Goal: Task Accomplishment & Management: Use online tool/utility

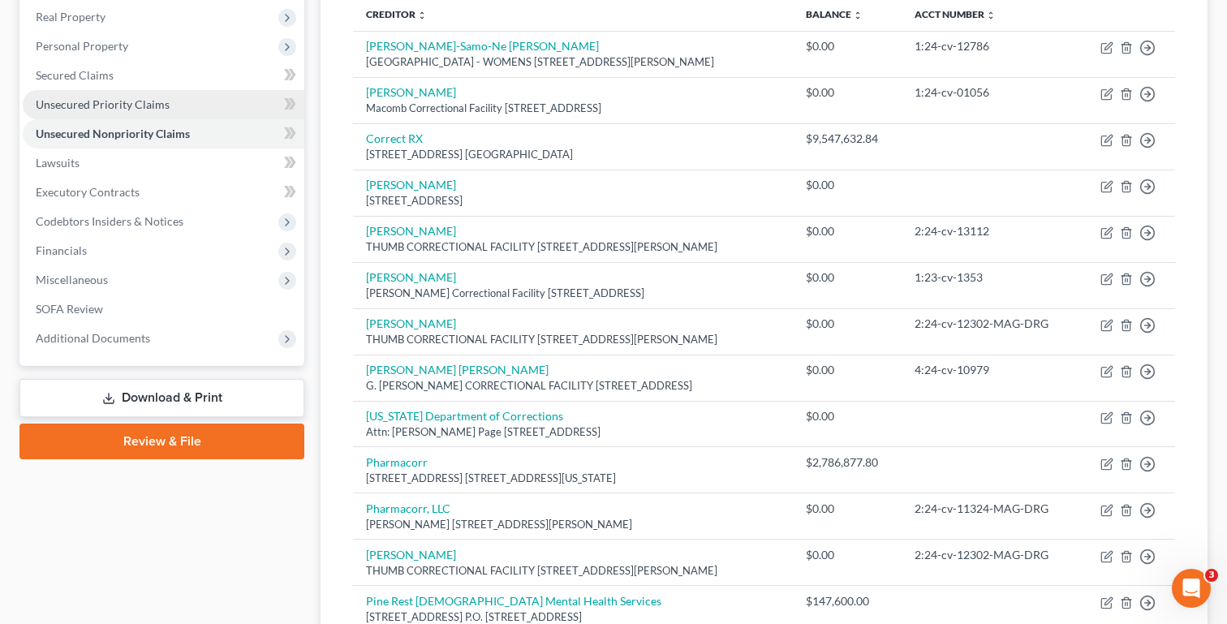
click at [123, 99] on span "Unsecured Priority Claims" at bounding box center [103, 104] width 134 height 14
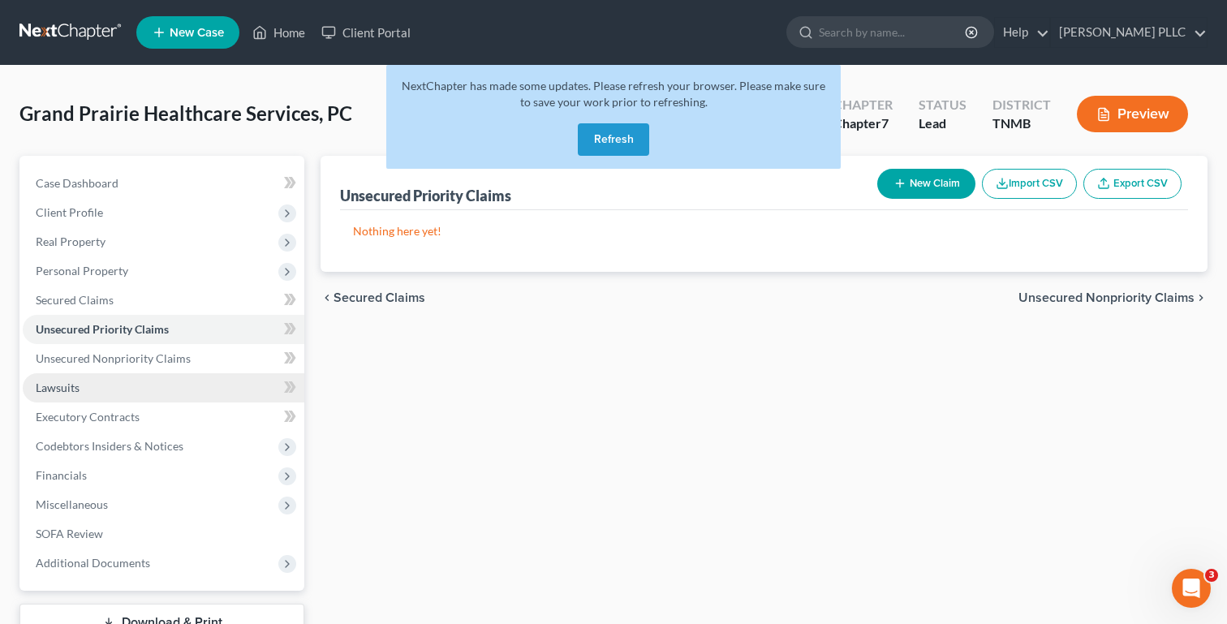
click at [163, 386] on link "Lawsuits" at bounding box center [164, 387] width 282 height 29
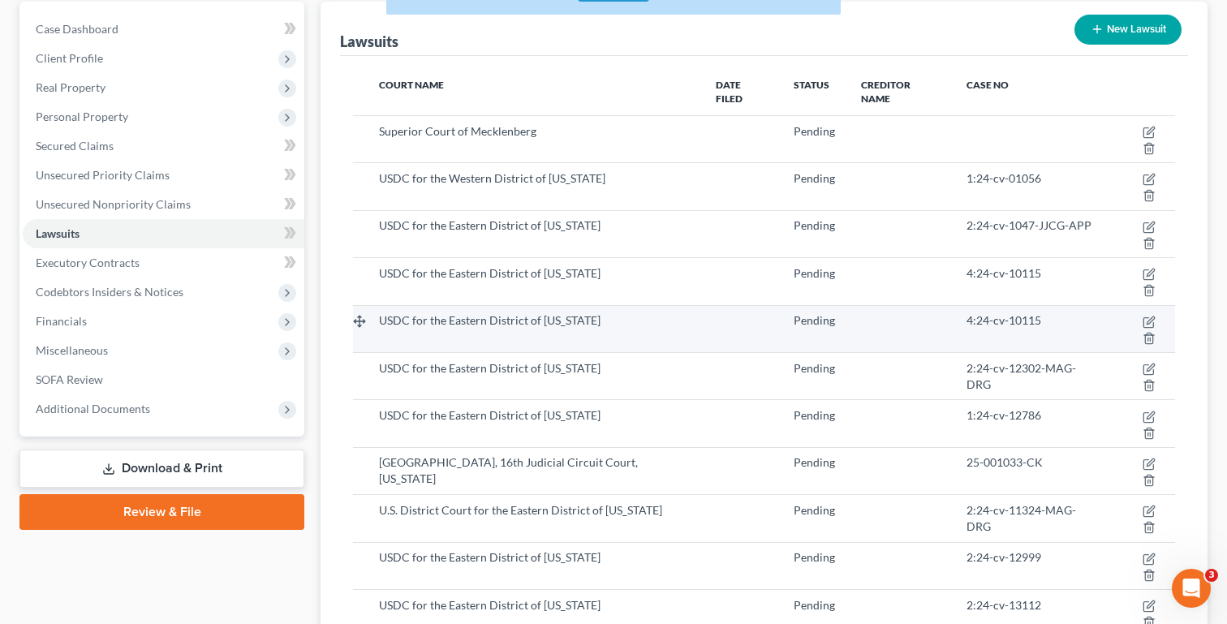
scroll to position [146, 0]
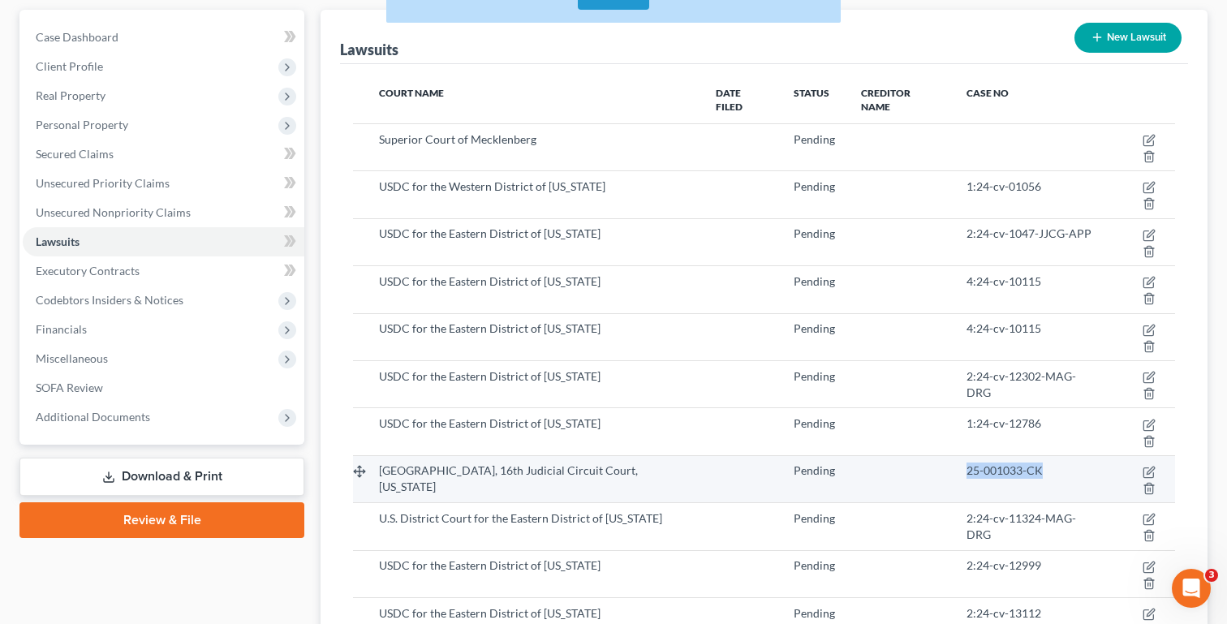
drag, startPoint x: 952, startPoint y: 347, endPoint x: 1040, endPoint y: 348, distance: 87.7
click at [1040, 463] on div "25-001033-CK" at bounding box center [1032, 471] width 130 height 16
copy span "25-001033-CK"
drag, startPoint x: 381, startPoint y: 343, endPoint x: 652, endPoint y: 343, distance: 271.1
click at [652, 463] on div "[GEOGRAPHIC_DATA], 16th Judicial Circuit Court, [US_STATE]" at bounding box center [534, 479] width 311 height 32
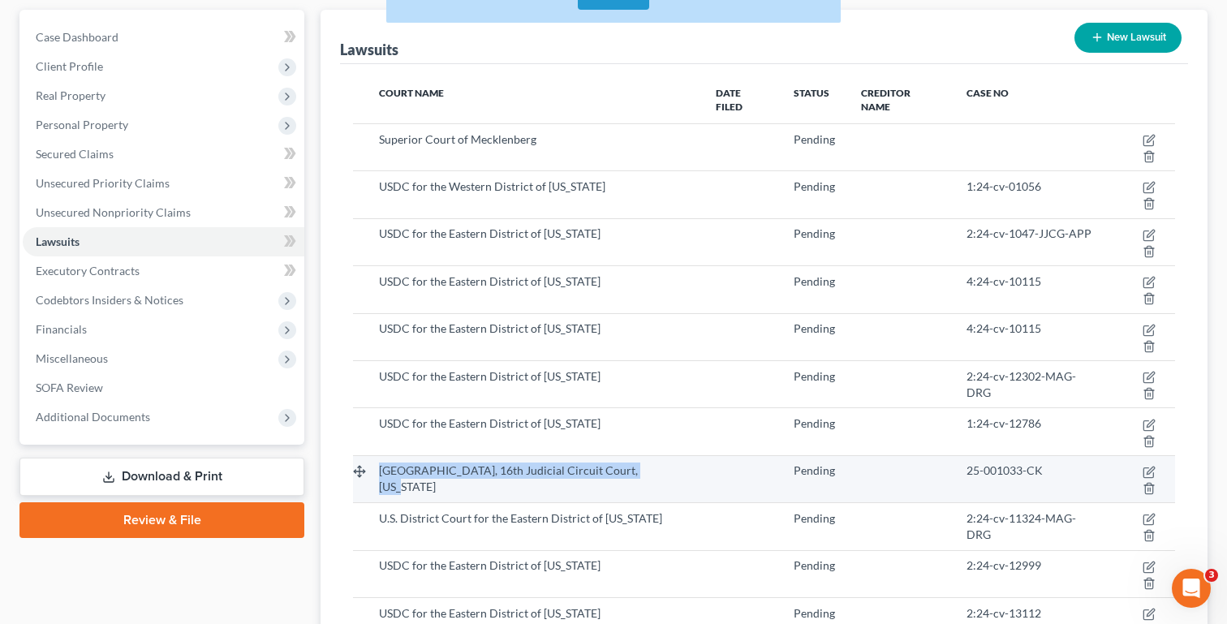
copy span "[GEOGRAPHIC_DATA], 16th Judicial Circuit Court, [US_STATE]"
drag, startPoint x: 953, startPoint y: 347, endPoint x: 1053, endPoint y: 347, distance: 99.8
click at [1053, 463] on div "25-001033-CK" at bounding box center [1032, 471] width 130 height 16
copy span "25-001033-CK"
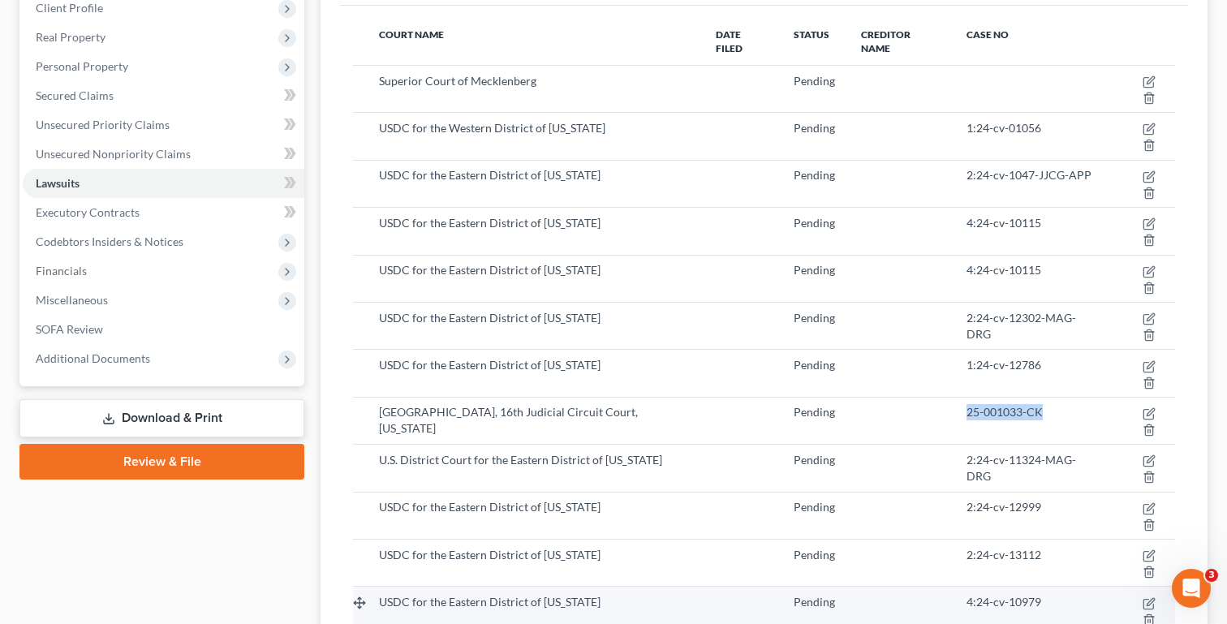
scroll to position [202, 0]
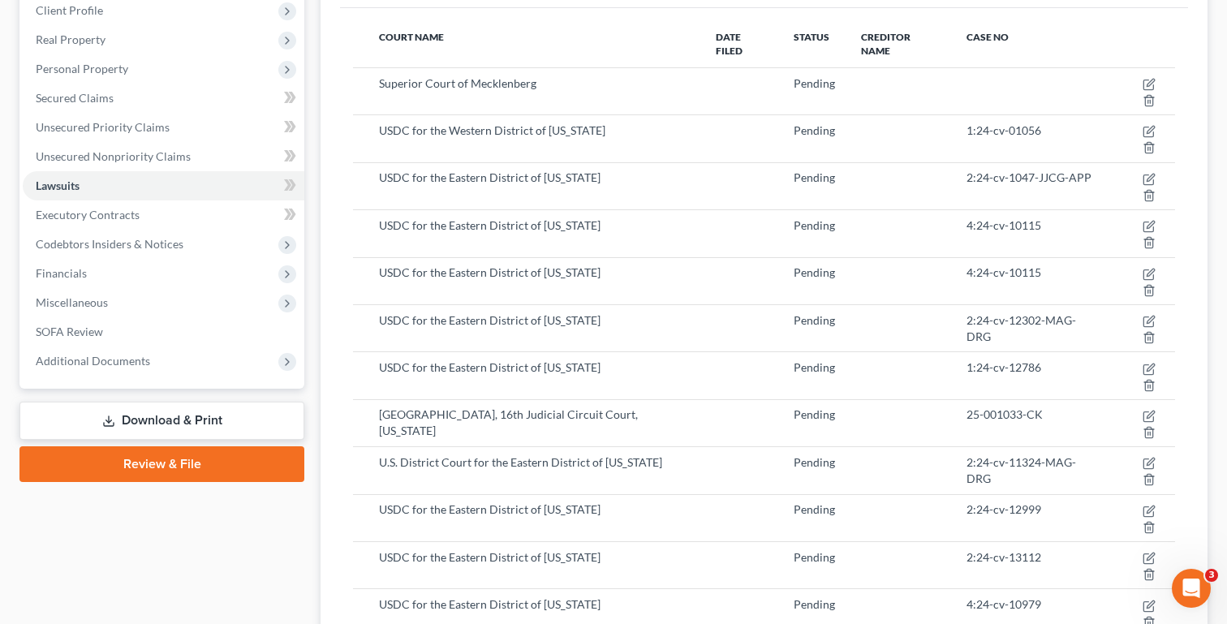
drag, startPoint x: 647, startPoint y: 476, endPoint x: 378, endPoint y: 469, distance: 268.8
copy span "[GEOGRAPHIC_DATA], 30th Judicial Circuit Court, [US_STATE],"
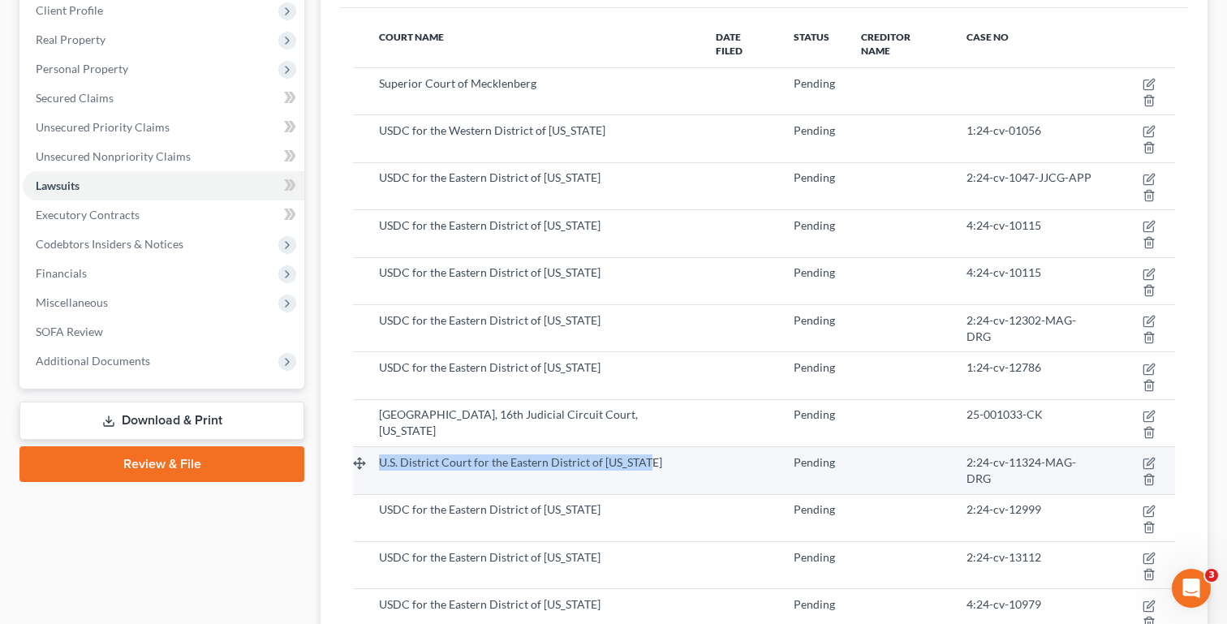
drag, startPoint x: 382, startPoint y: 320, endPoint x: 648, endPoint y: 321, distance: 265.4
click at [648, 455] on div "U.S. District Court for the Eastern District of [US_STATE]" at bounding box center [534, 463] width 311 height 16
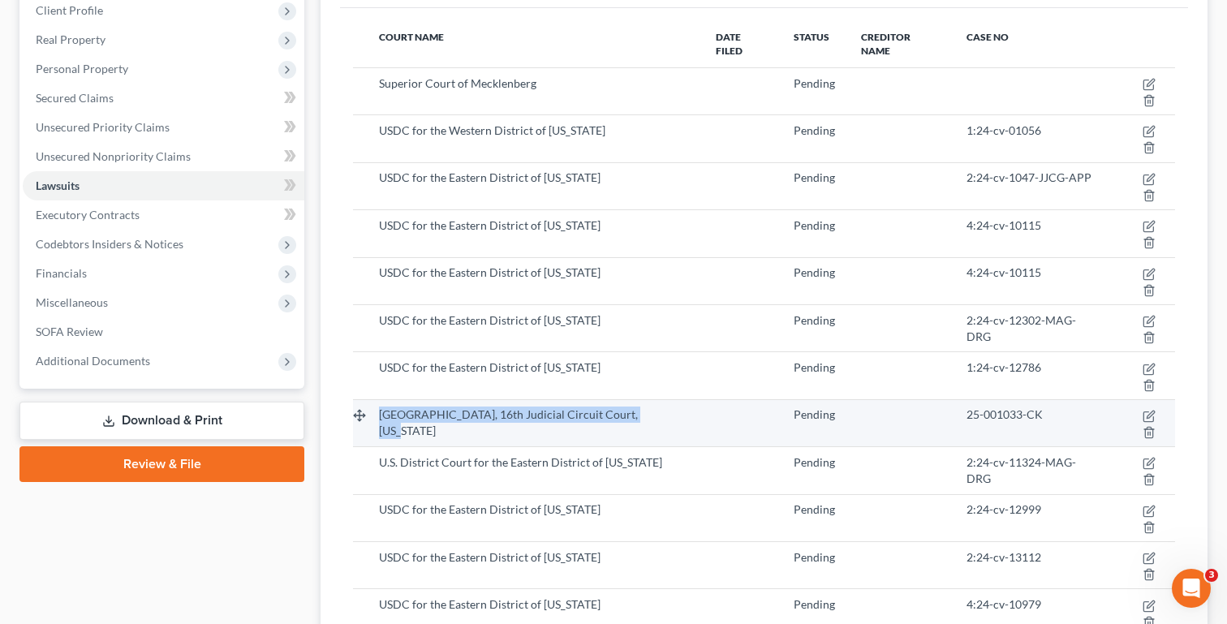
drag, startPoint x: 380, startPoint y: 288, endPoint x: 653, endPoint y: 294, distance: 272.8
click at [653, 407] on div "[GEOGRAPHIC_DATA], 16th Judicial Circuit Court, [US_STATE]" at bounding box center [534, 423] width 311 height 32
copy span "[GEOGRAPHIC_DATA], 16th Judicial Circuit Court, [US_STATE]"
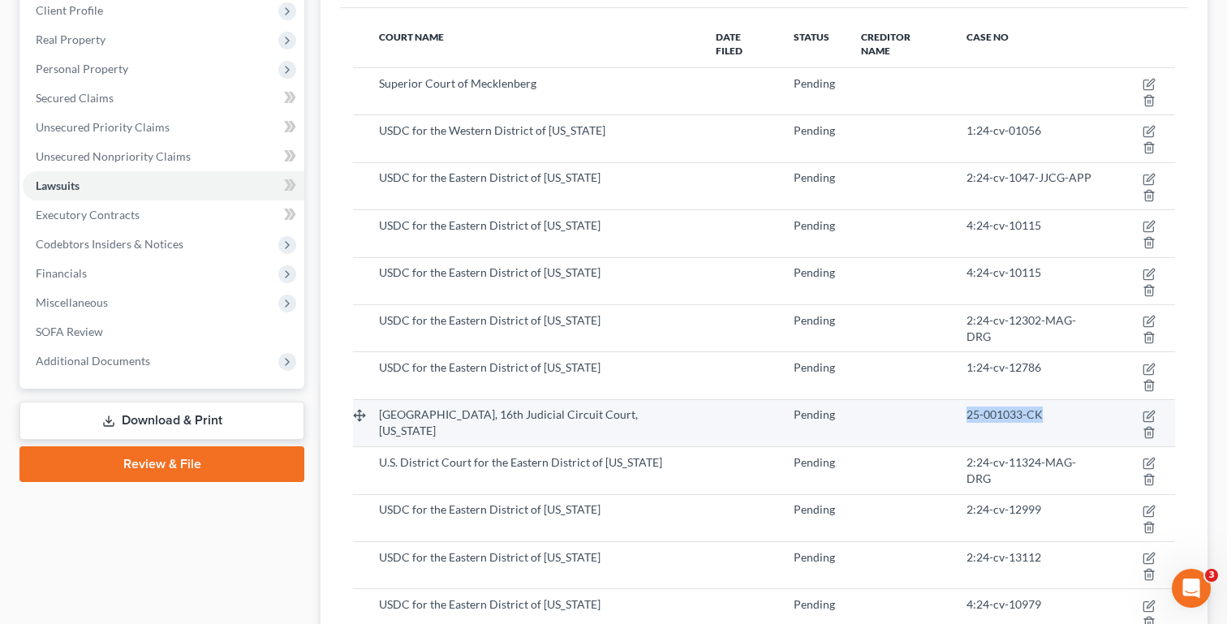
drag, startPoint x: 954, startPoint y: 288, endPoint x: 1077, endPoint y: 288, distance: 123.4
click at [1078, 407] on div "25-001033-CK" at bounding box center [1032, 415] width 130 height 16
copy span "25-001033-CK"
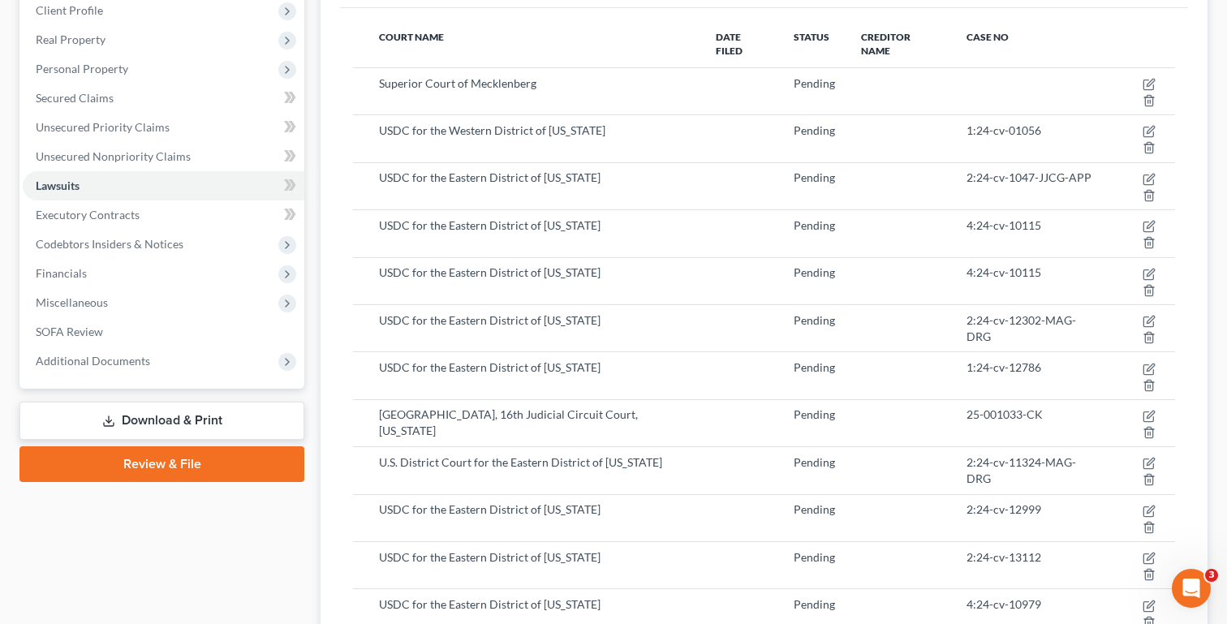
drag, startPoint x: 380, startPoint y: 473, endPoint x: 696, endPoint y: 475, distance: 316.6
copy tr "[GEOGRAPHIC_DATA], 30th Judicial Circuit Court, [US_STATE],"
drag, startPoint x: 951, startPoint y: 474, endPoint x: 1031, endPoint y: 477, distance: 80.4
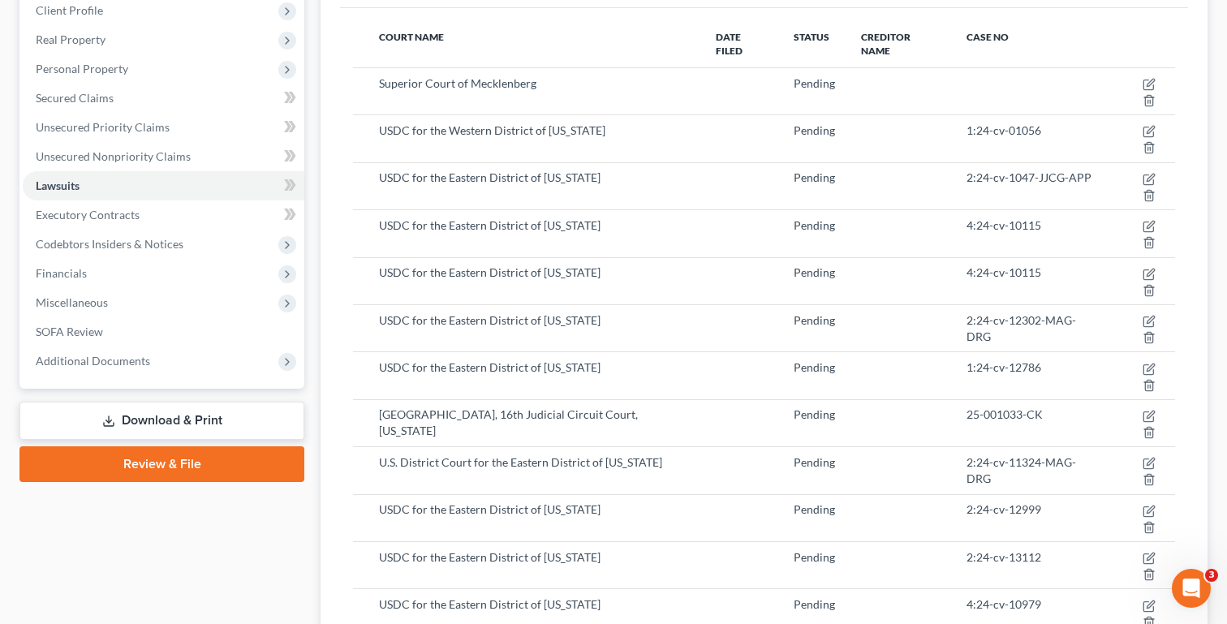
copy span "24-744-CB"
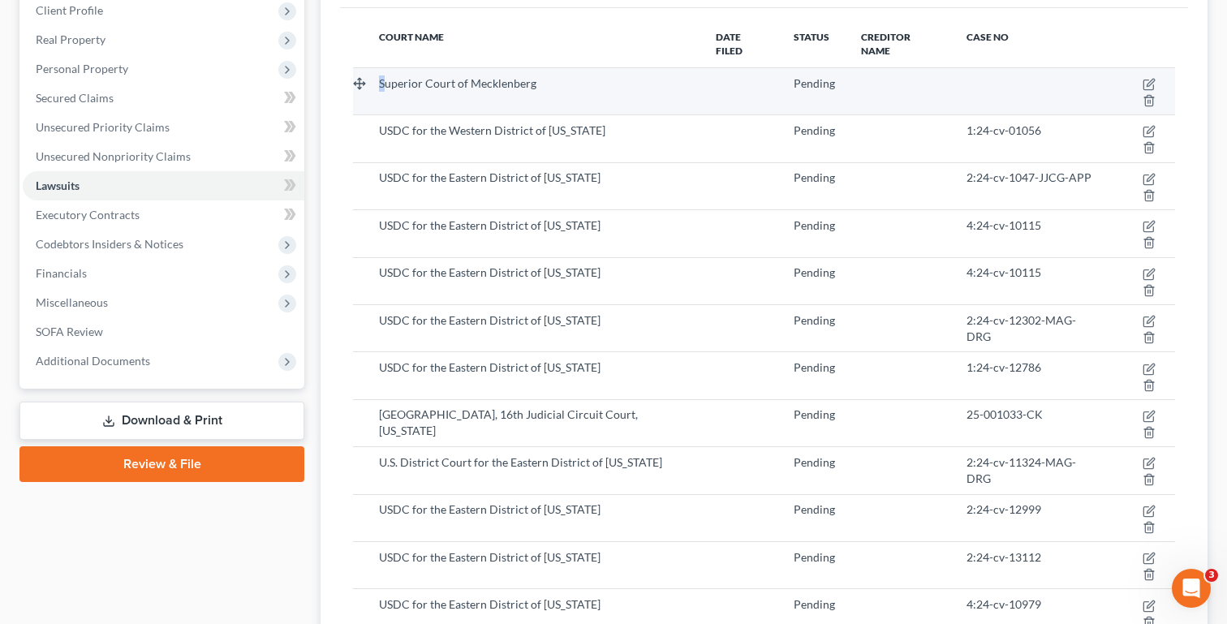
click at [382, 76] on span "Superior Court of Mecklenberg" at bounding box center [457, 83] width 157 height 14
drag, startPoint x: 382, startPoint y: 67, endPoint x: 563, endPoint y: 72, distance: 181.1
click at [563, 75] on div "Superior Court of Mecklenberg" at bounding box center [534, 83] width 311 height 16
copy span "Superior Court of Mecklenberg"
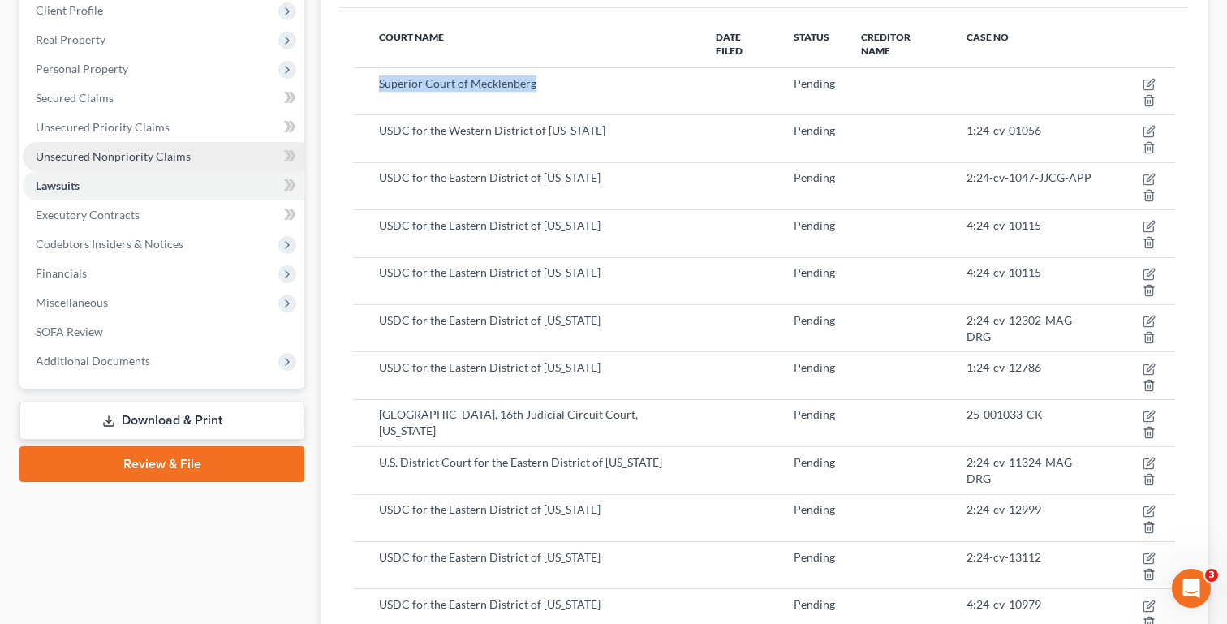
click at [228, 162] on link "Unsecured Nonpriority Claims" at bounding box center [164, 156] width 282 height 29
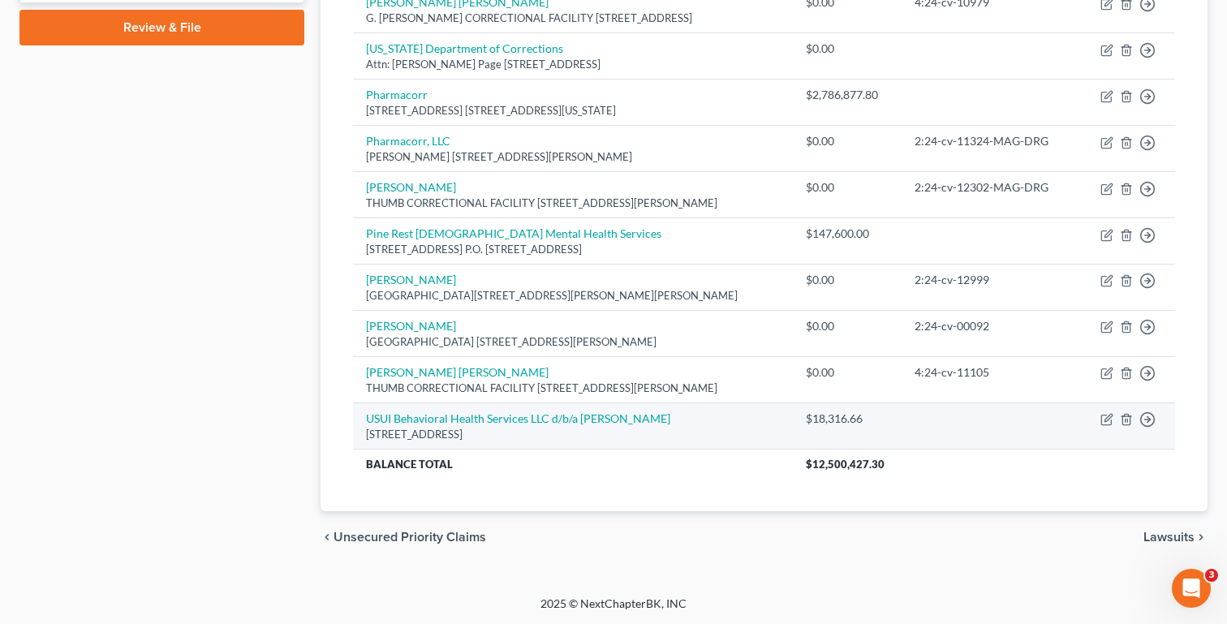
scroll to position [190, 0]
